Goal: Task Accomplishment & Management: Manage account settings

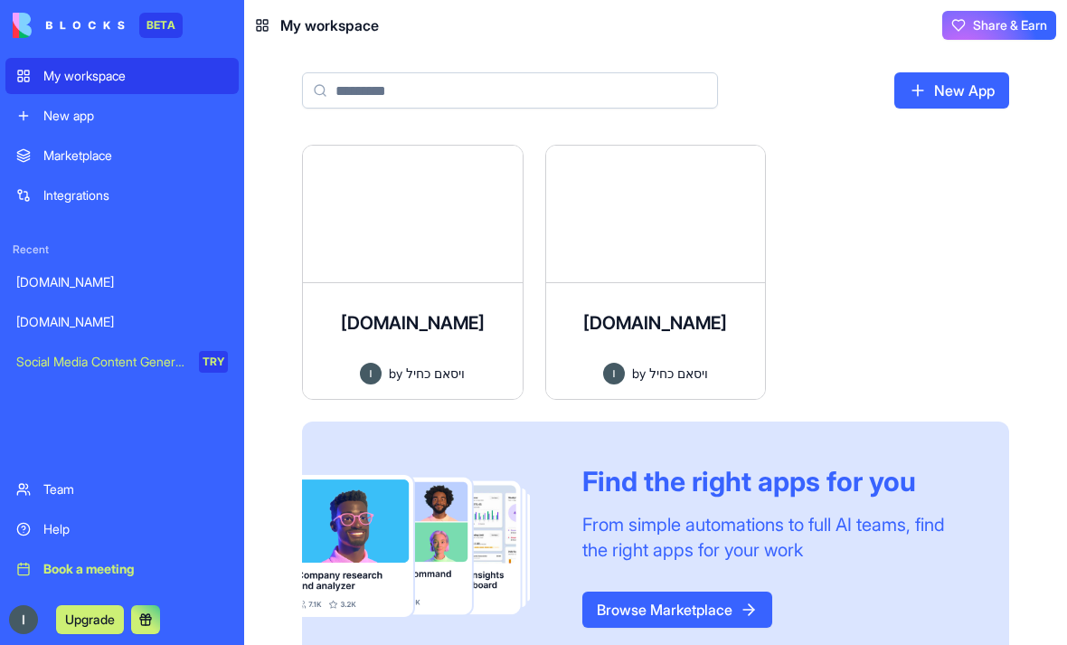
click at [686, 212] on div at bounding box center [656, 214] width 220 height 137
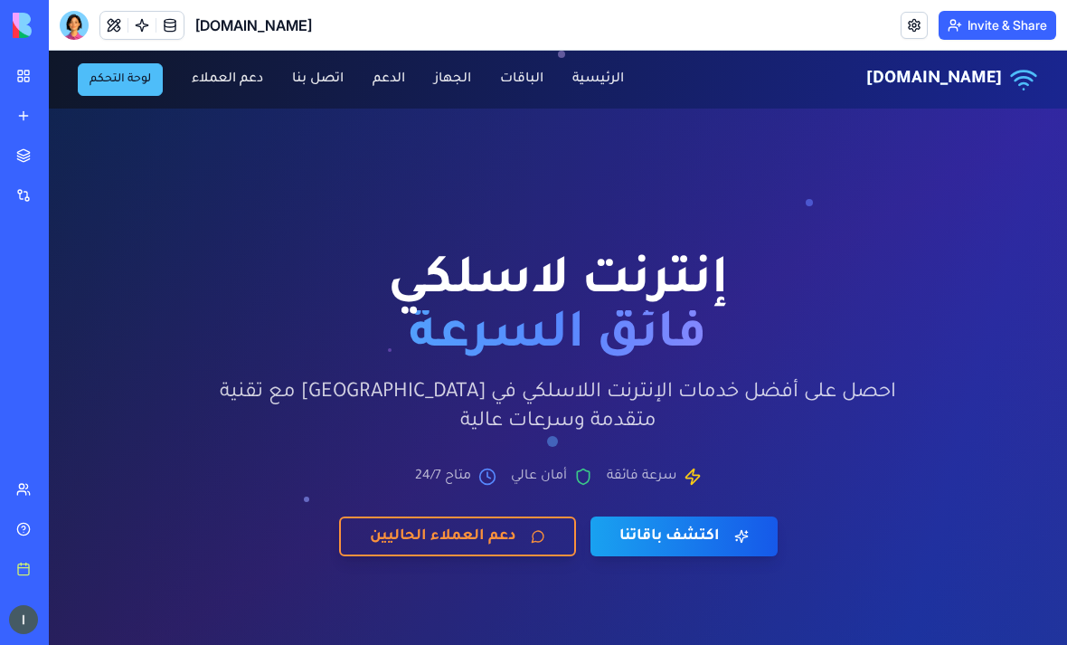
click at [111, 92] on button "لوحة التحكم" at bounding box center [120, 79] width 85 height 33
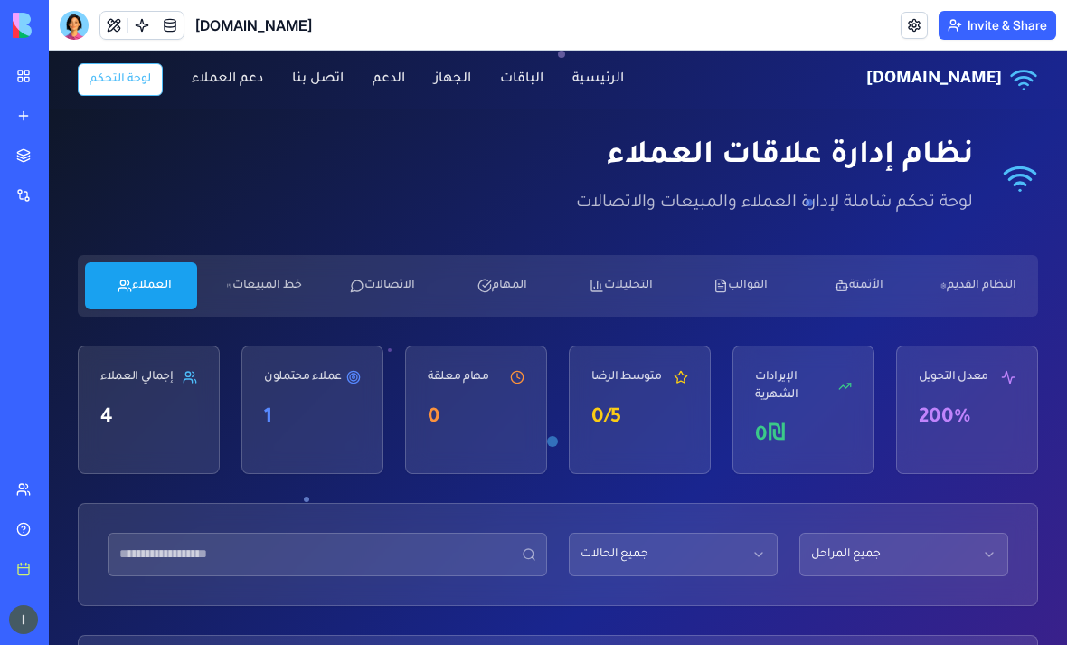
click at [258, 271] on button "خط المبيعات" at bounding box center [260, 285] width 112 height 47
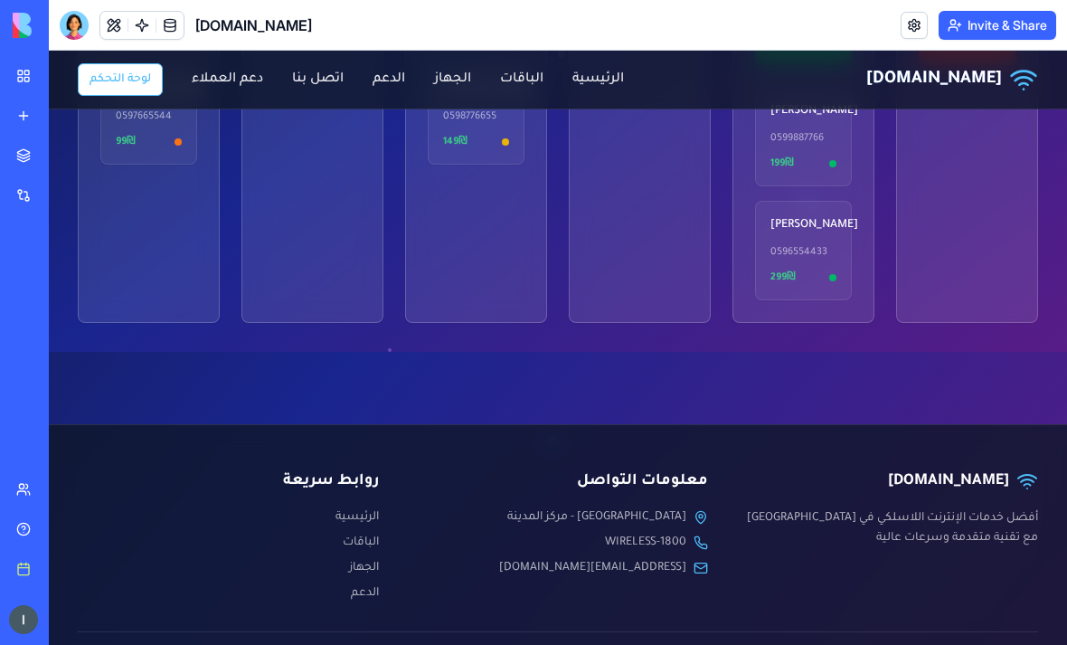
scroll to position [345, 0]
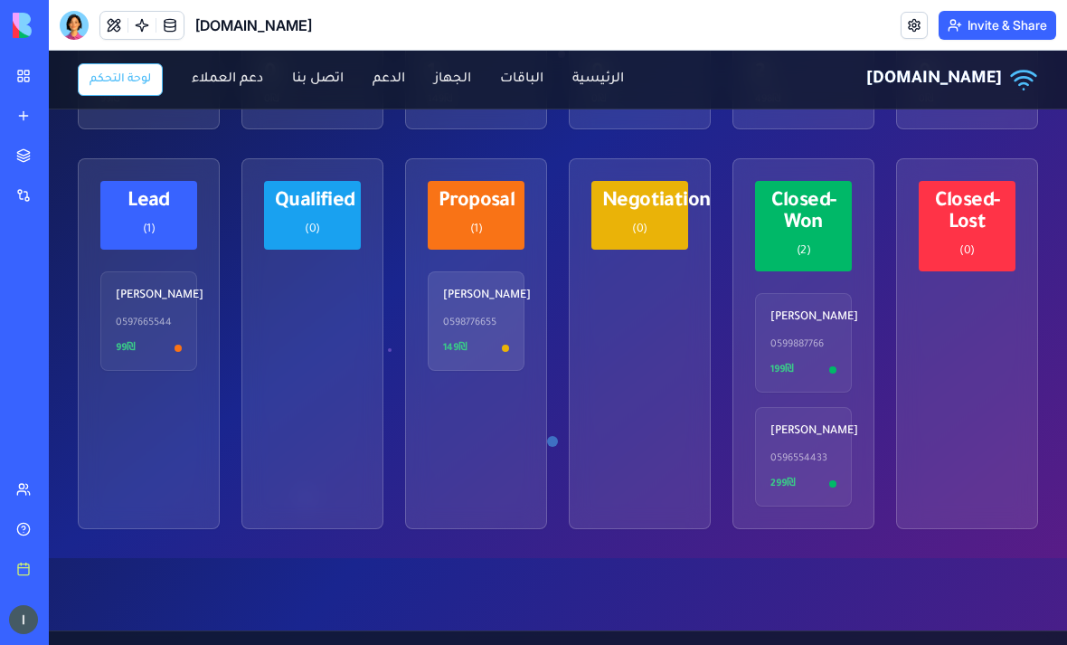
click at [477, 330] on div "0598776655" at bounding box center [476, 323] width 66 height 14
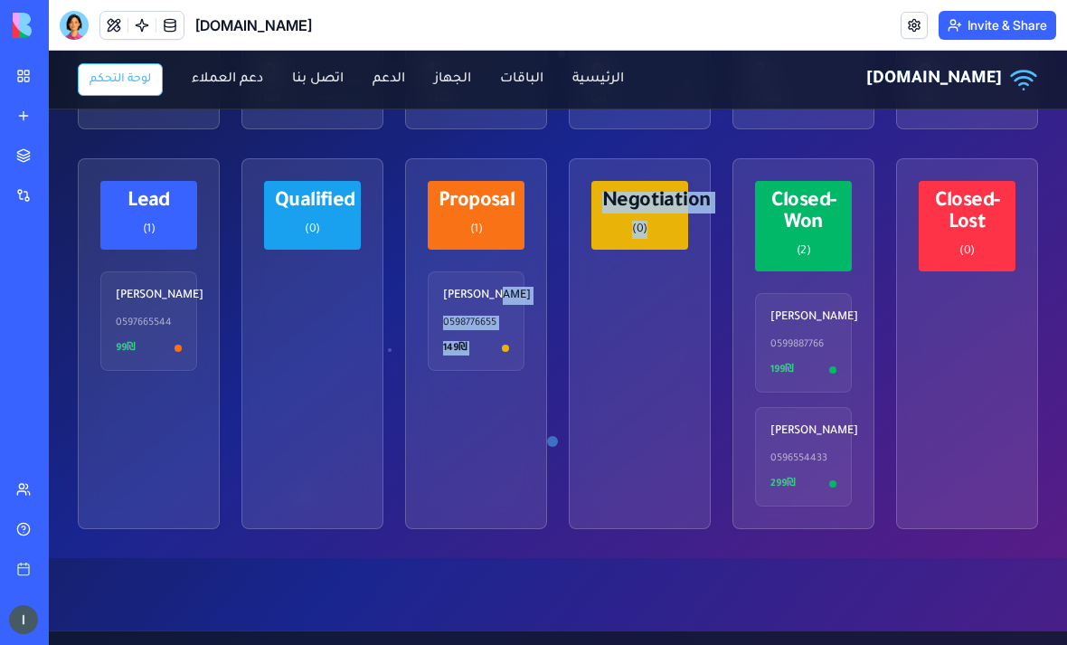
drag, startPoint x: 518, startPoint y: 291, endPoint x: 674, endPoint y: 300, distance: 155.8
click at [674, 300] on div "Lead ( 1 ) [PERSON_NAME] 0597665544 99 ₪ Qualified ( 0 ) Proposal ( 1 ) [PERSON…" at bounding box center [558, 343] width 960 height 371
click at [655, 467] on div "Negotiation ( 0 )" at bounding box center [640, 343] width 142 height 371
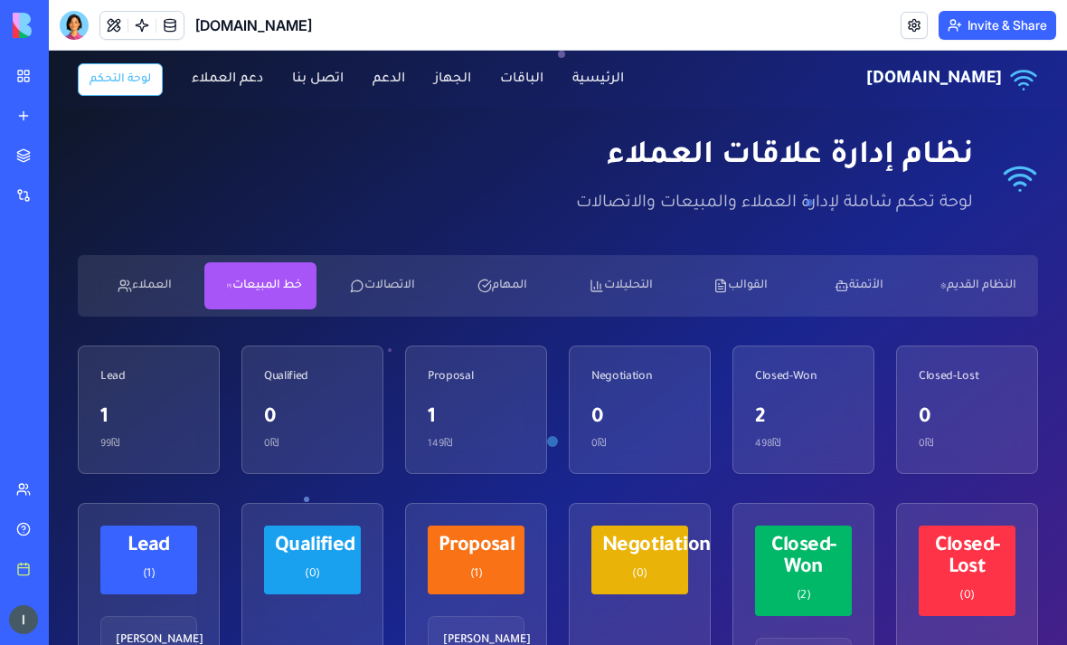
scroll to position [0, 0]
click at [386, 288] on button "الاتصالات" at bounding box center [380, 285] width 112 height 47
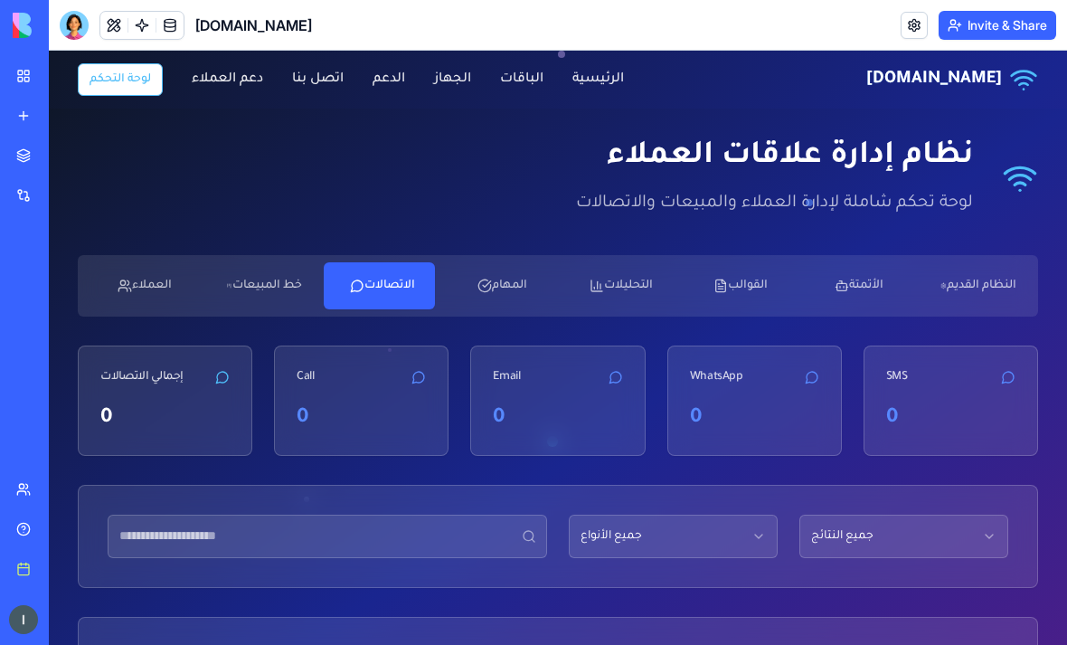
click at [493, 287] on button "المهام" at bounding box center [498, 285] width 112 height 47
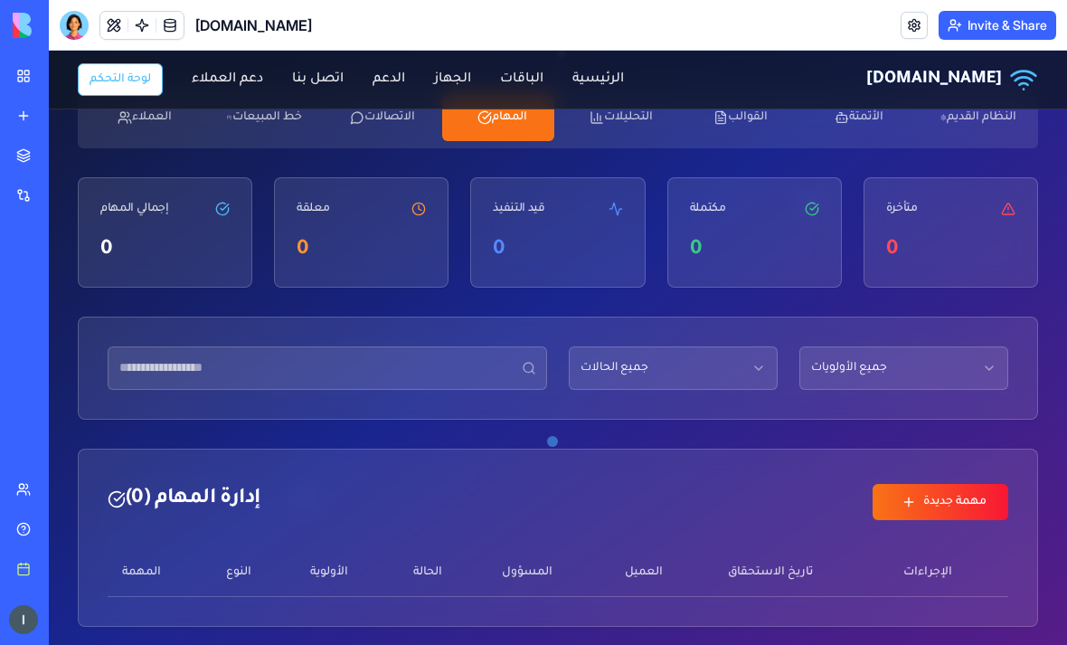
scroll to position [108, 0]
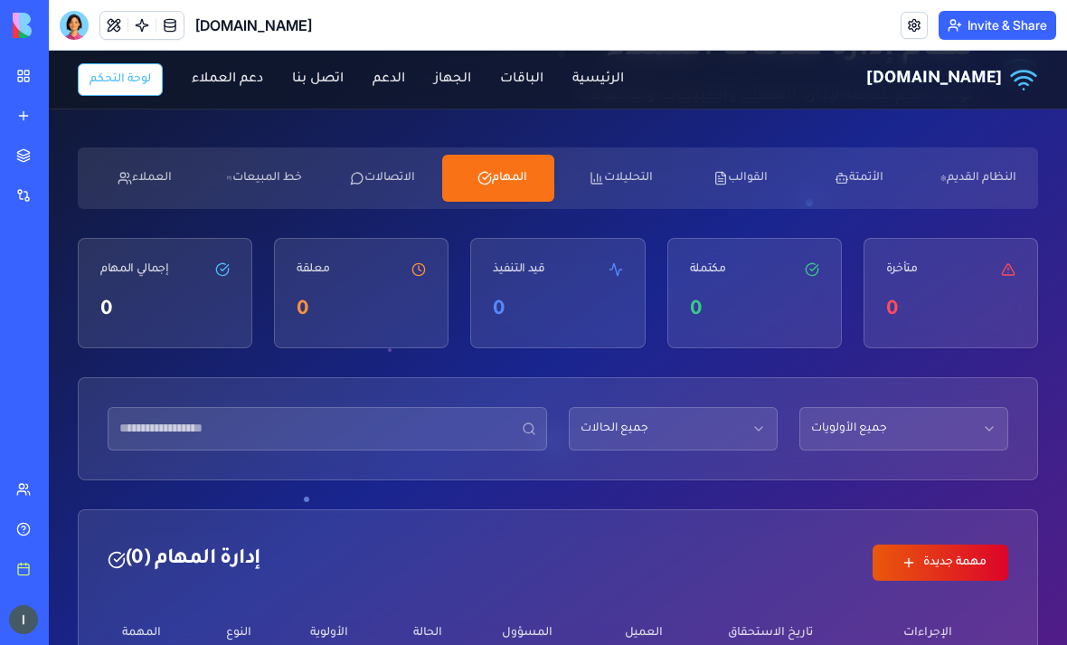
click at [954, 552] on button "مهمة جديدة" at bounding box center [941, 562] width 136 height 36
click at [603, 182] on icon "button" at bounding box center [597, 178] width 14 height 14
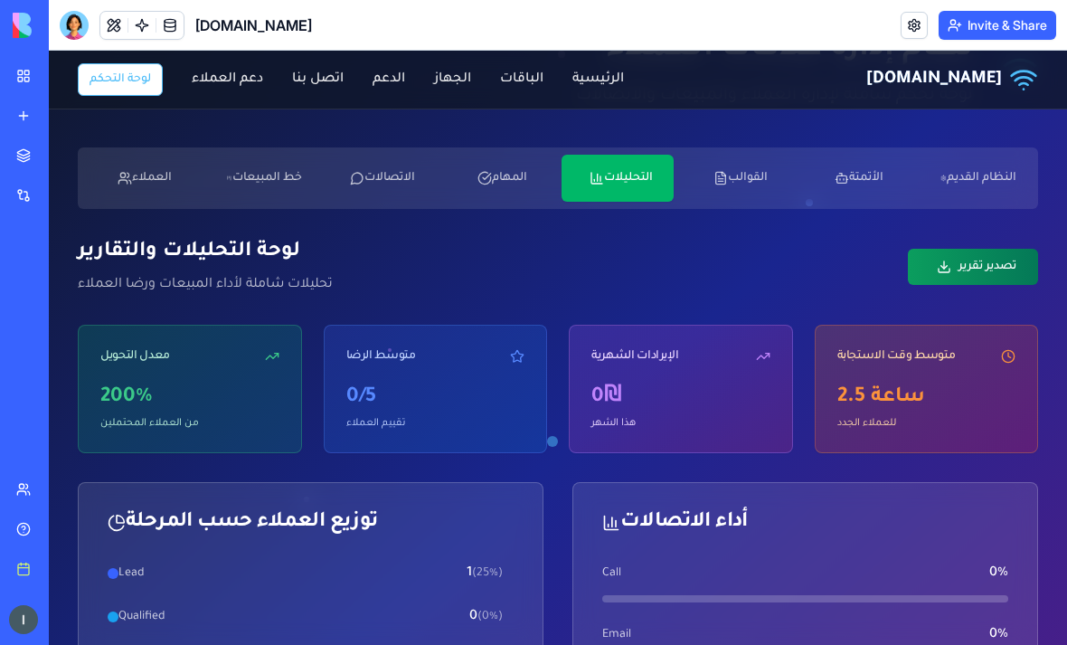
click at [959, 259] on button "تصدير تقرير" at bounding box center [973, 267] width 130 height 36
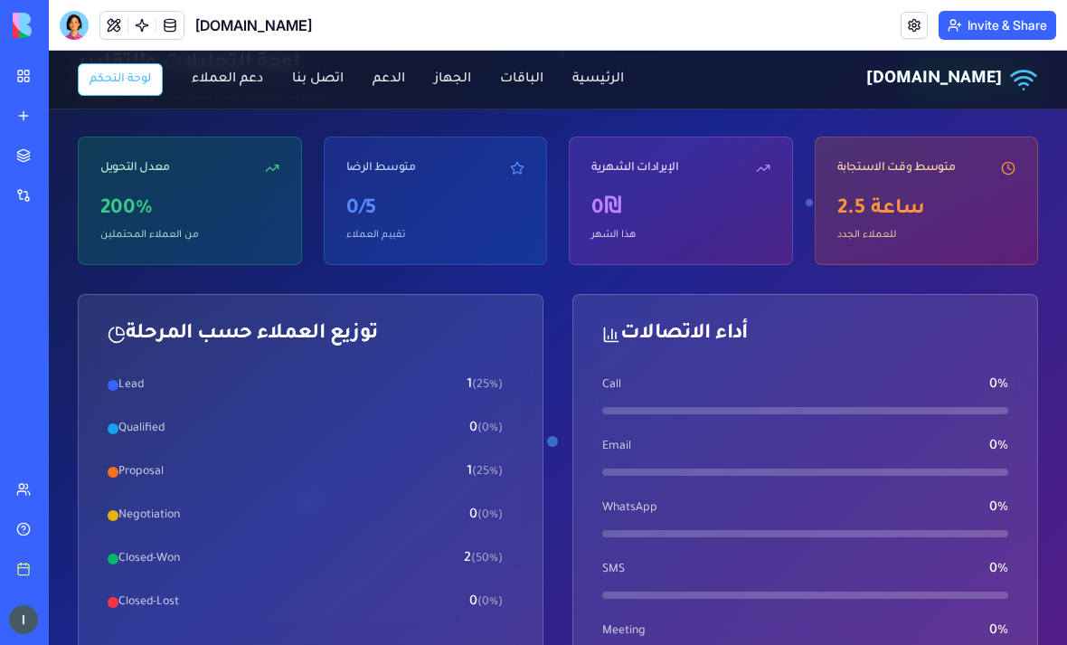
scroll to position [142, 0]
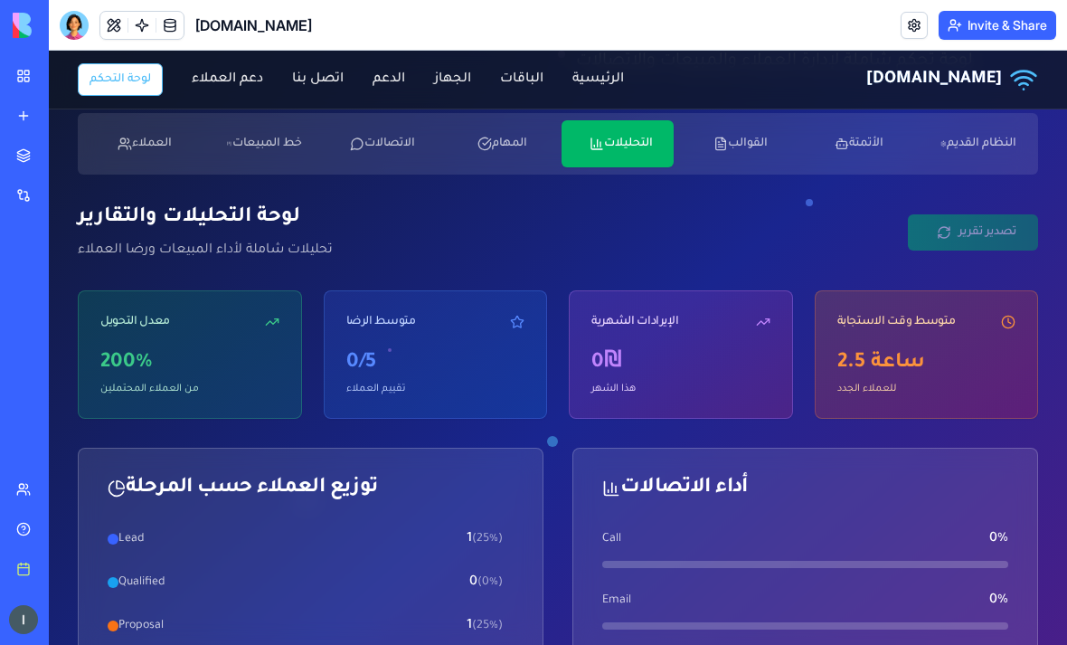
click at [741, 165] on button "القوالب" at bounding box center [737, 143] width 112 height 47
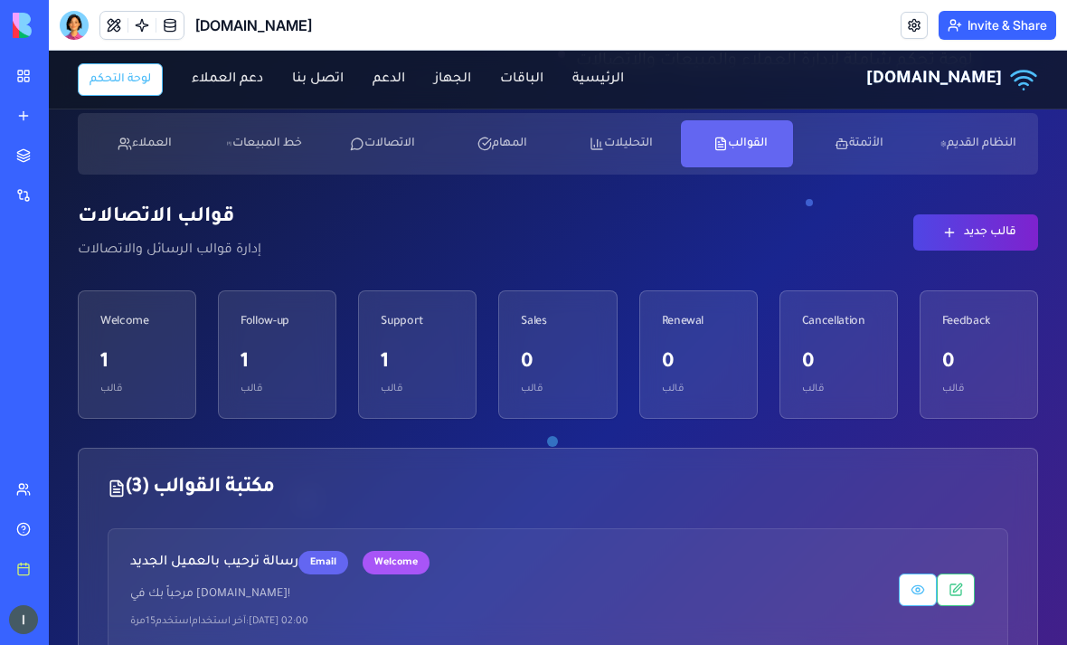
click at [969, 249] on button "قالب جديد" at bounding box center [975, 232] width 125 height 36
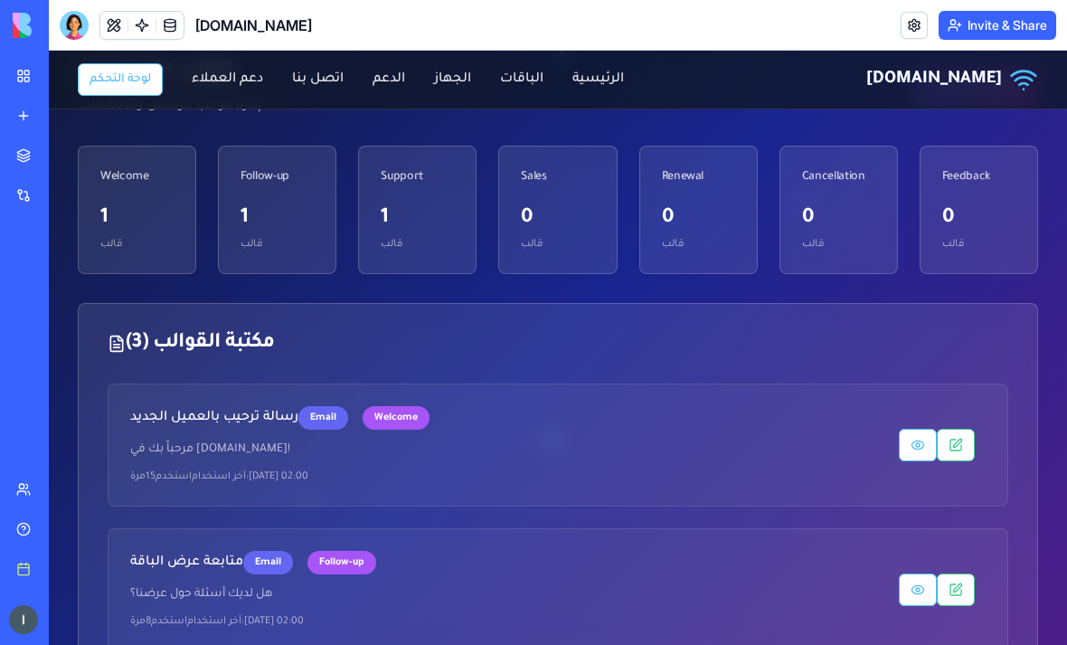
scroll to position [476, 0]
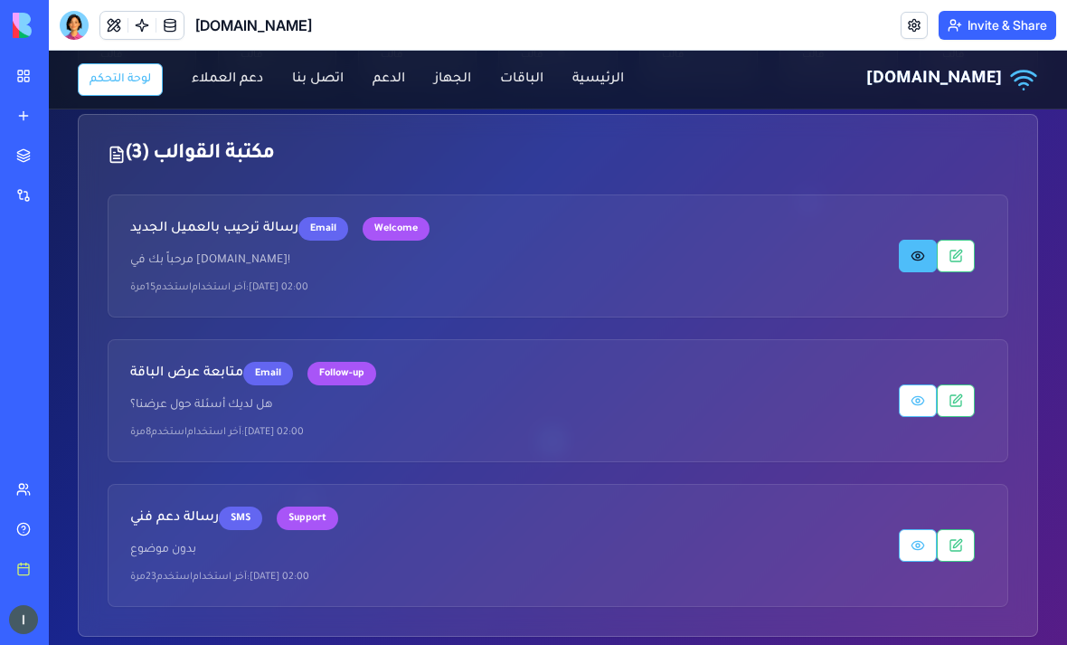
click at [906, 251] on button at bounding box center [918, 256] width 38 height 33
click at [908, 401] on button at bounding box center [918, 400] width 38 height 33
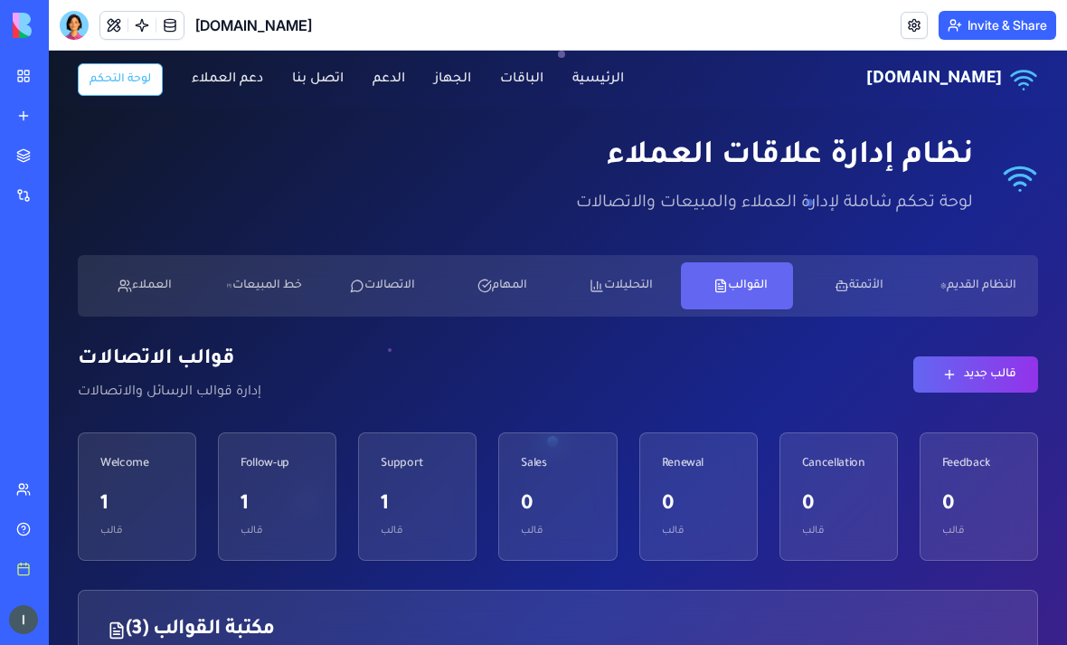
scroll to position [0, 0]
click at [845, 307] on button "الأتمتة" at bounding box center [856, 285] width 112 height 47
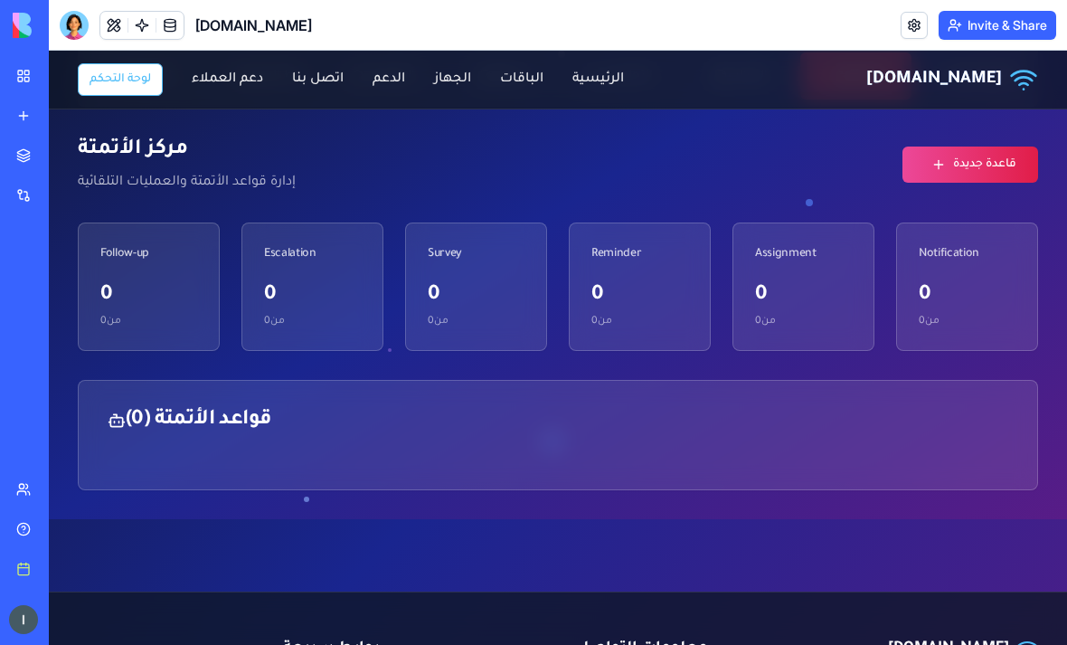
scroll to position [221, 0]
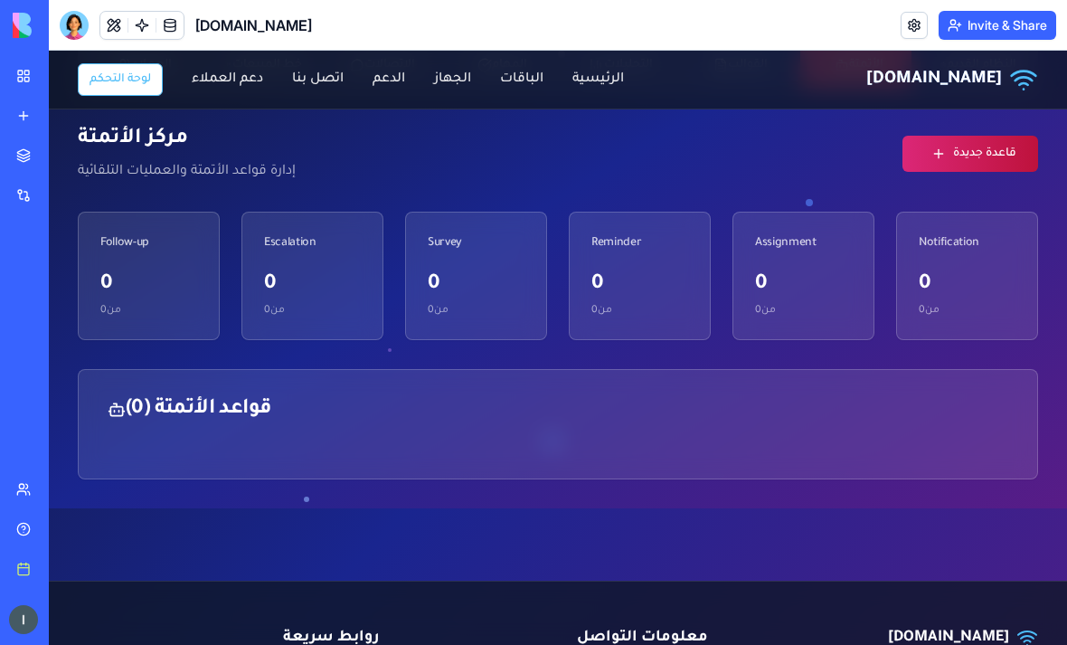
click at [987, 167] on button "قاعدة جديدة" at bounding box center [971, 154] width 136 height 36
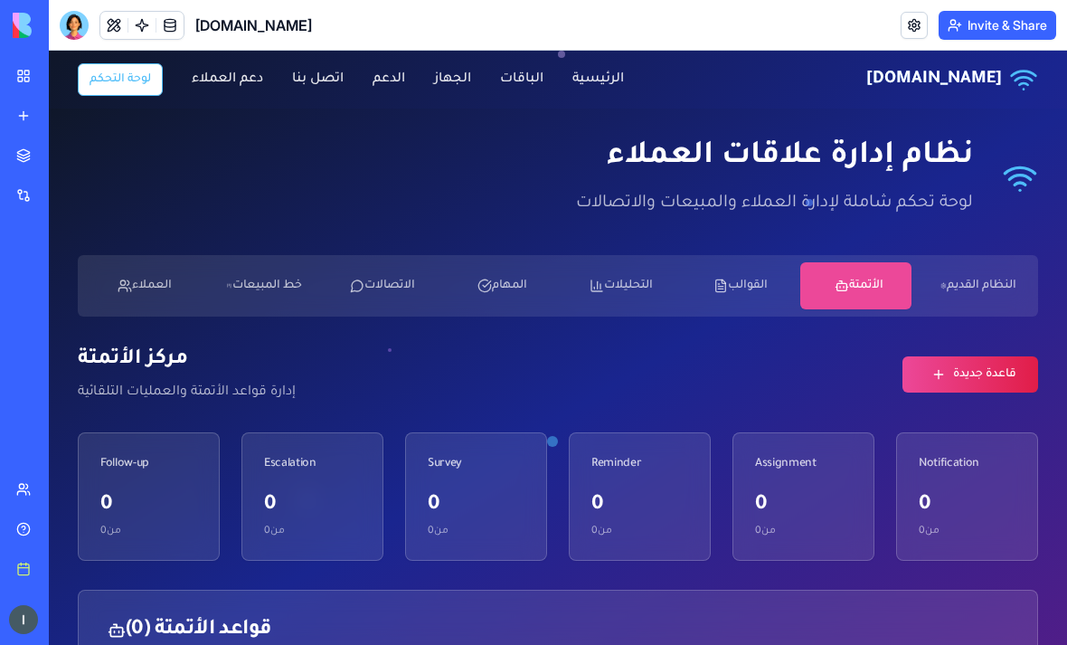
scroll to position [0, 0]
click at [977, 283] on button "النظام القديم" at bounding box center [975, 285] width 112 height 47
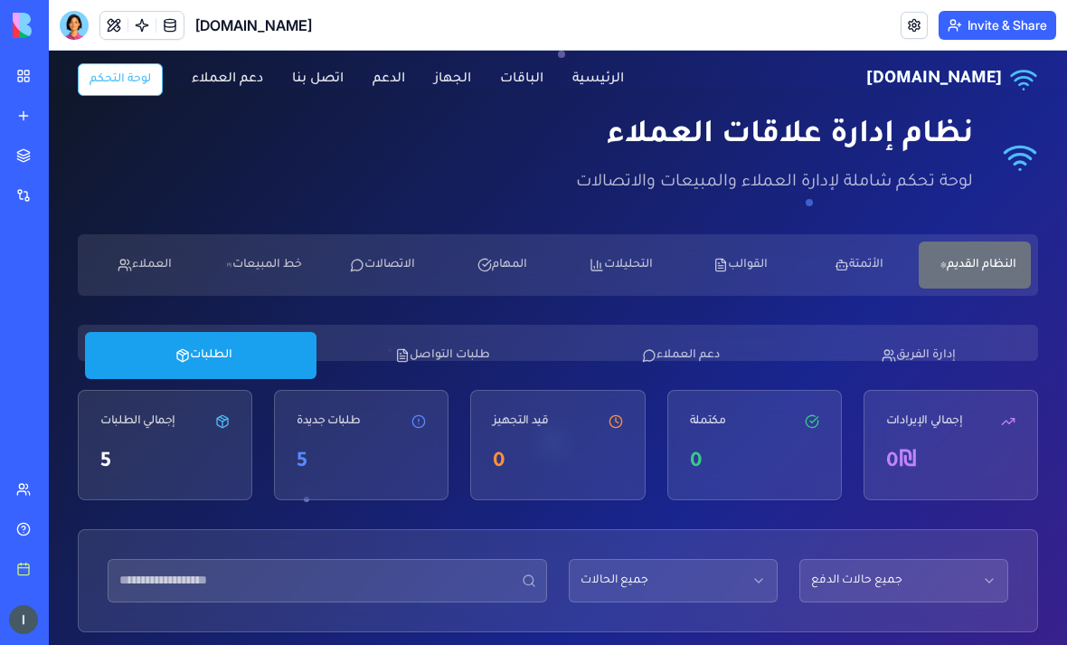
scroll to position [122, 0]
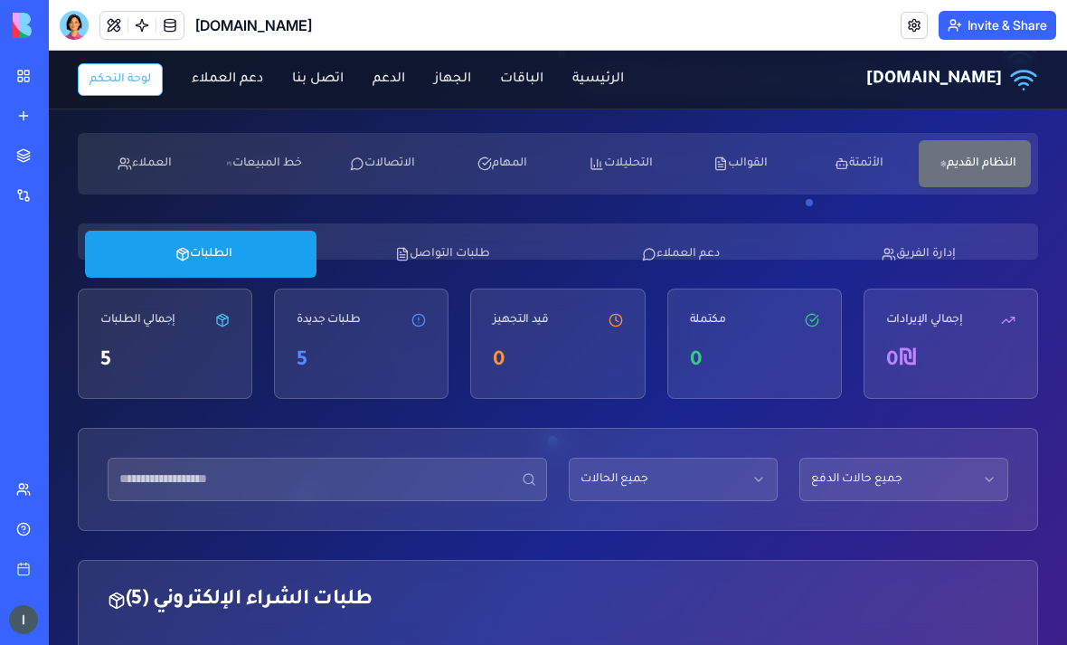
click at [466, 263] on button "طلبات التواصل" at bounding box center [440, 254] width 232 height 47
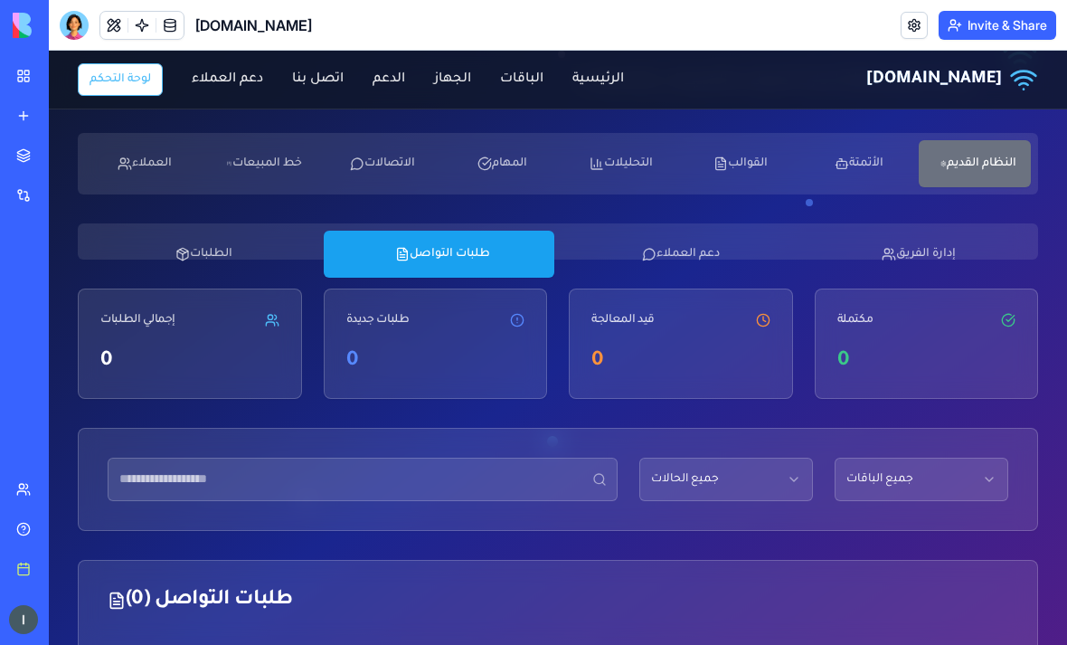
click at [689, 265] on button "دعم العملاء" at bounding box center [678, 254] width 232 height 47
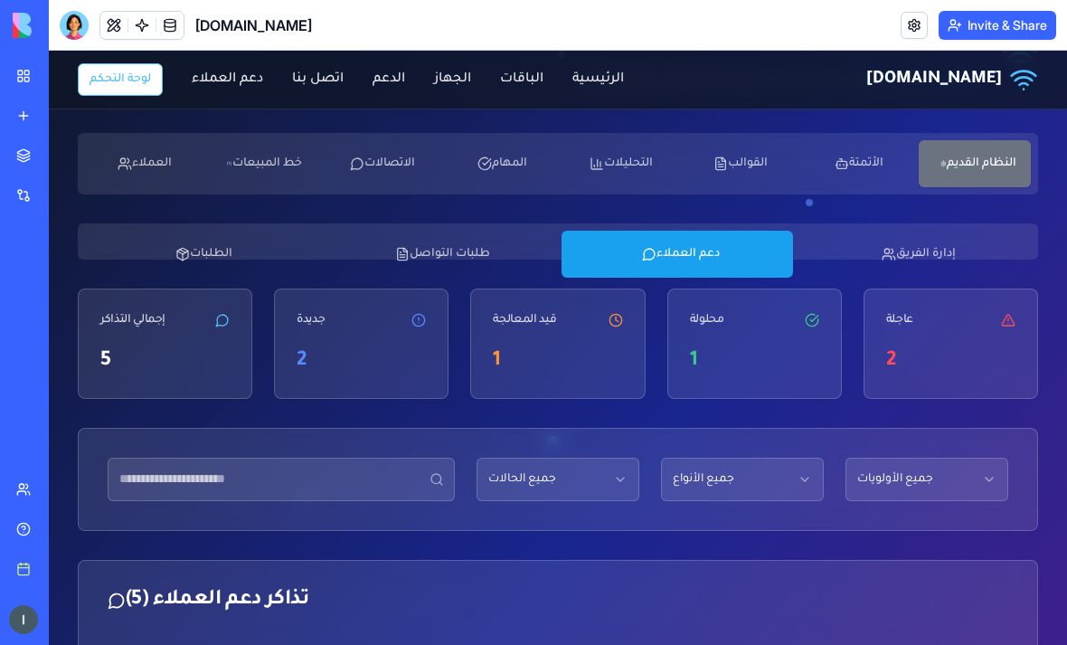
click at [950, 247] on button "إدارة الفريق" at bounding box center [916, 254] width 232 height 47
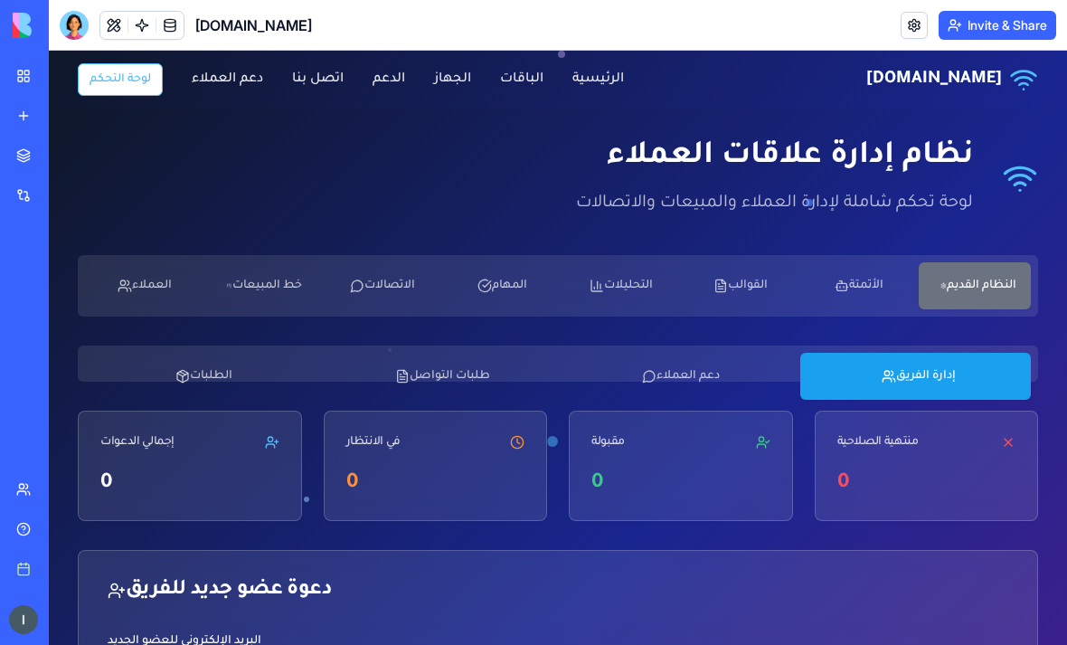
scroll to position [0, 0]
click at [151, 300] on button "العملاء" at bounding box center [141, 285] width 112 height 47
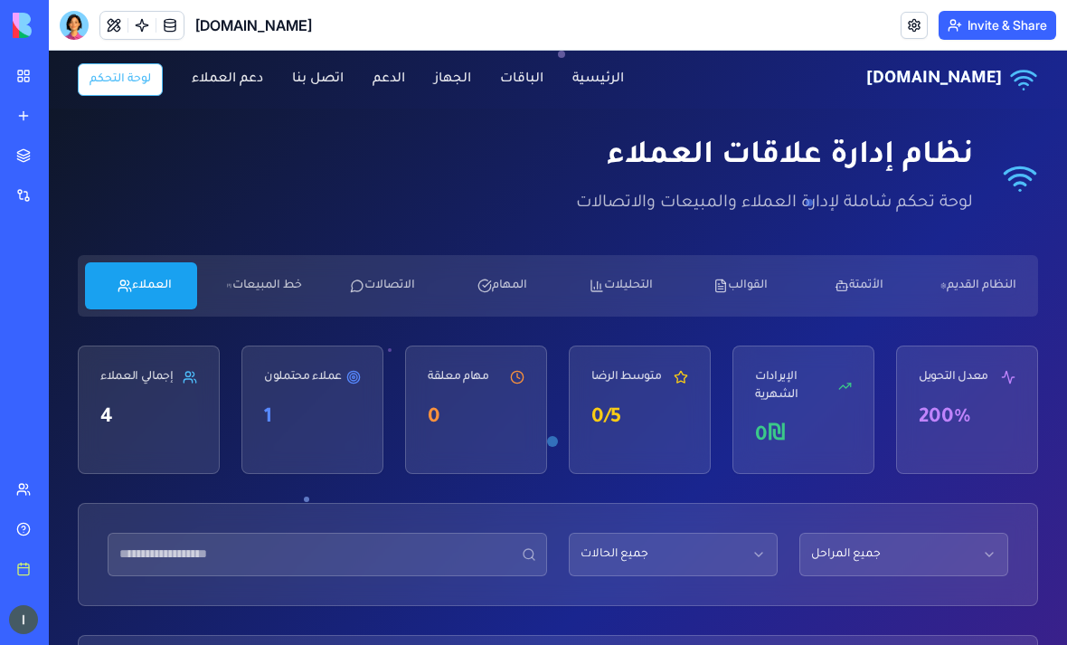
click at [969, 292] on button "النظام القديم" at bounding box center [975, 285] width 112 height 47
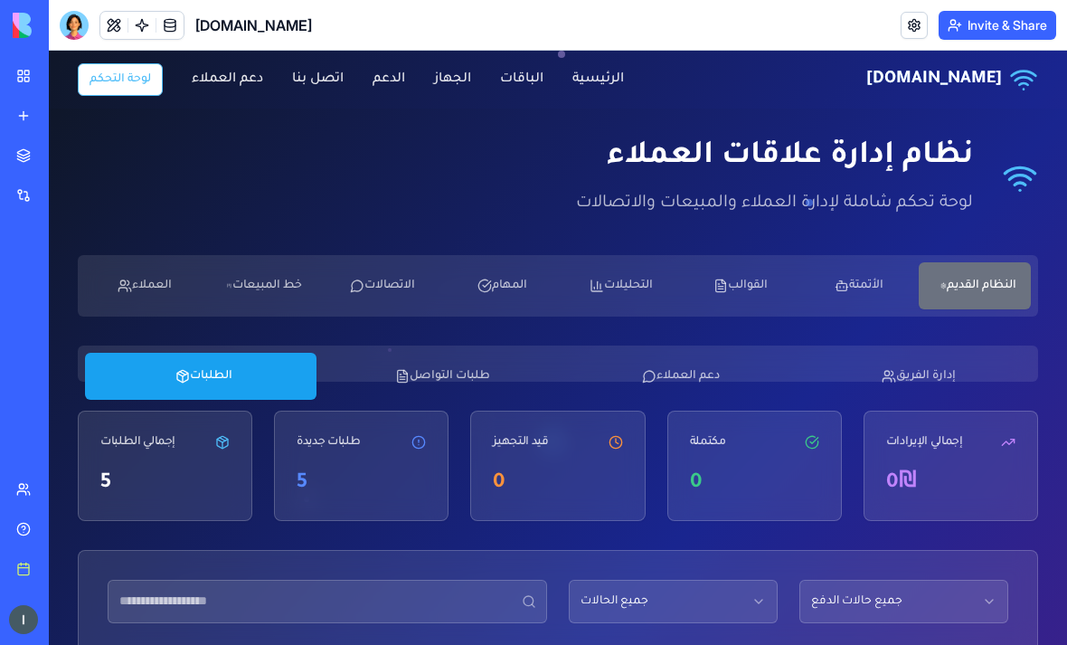
click at [755, 277] on button "القوالب" at bounding box center [737, 285] width 112 height 47
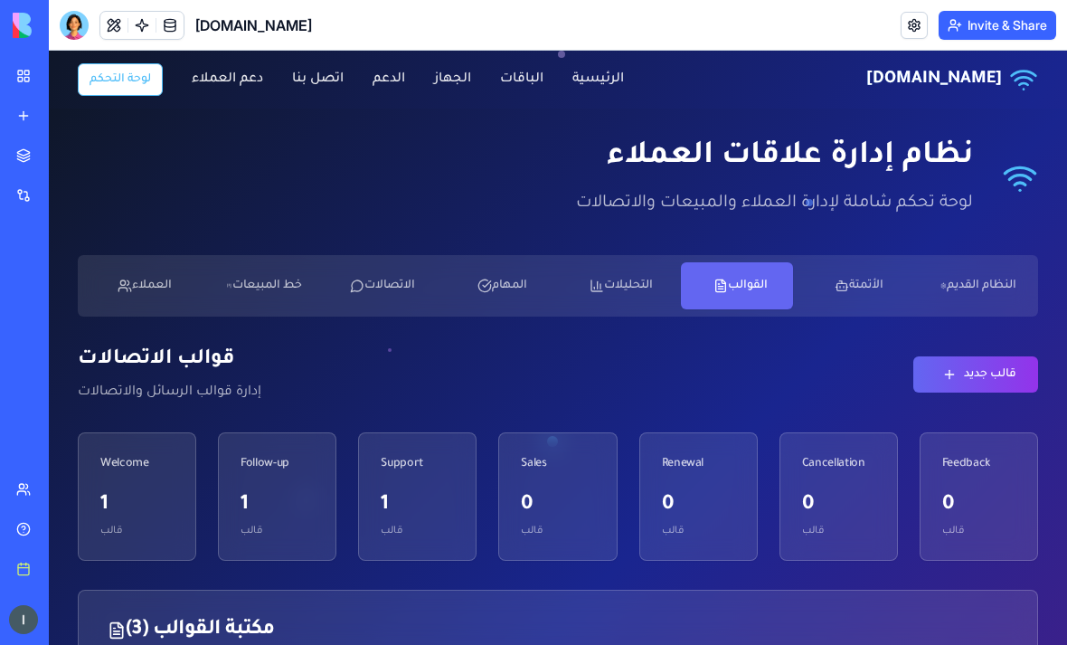
click at [625, 290] on button "التحليلات" at bounding box center [618, 285] width 112 height 47
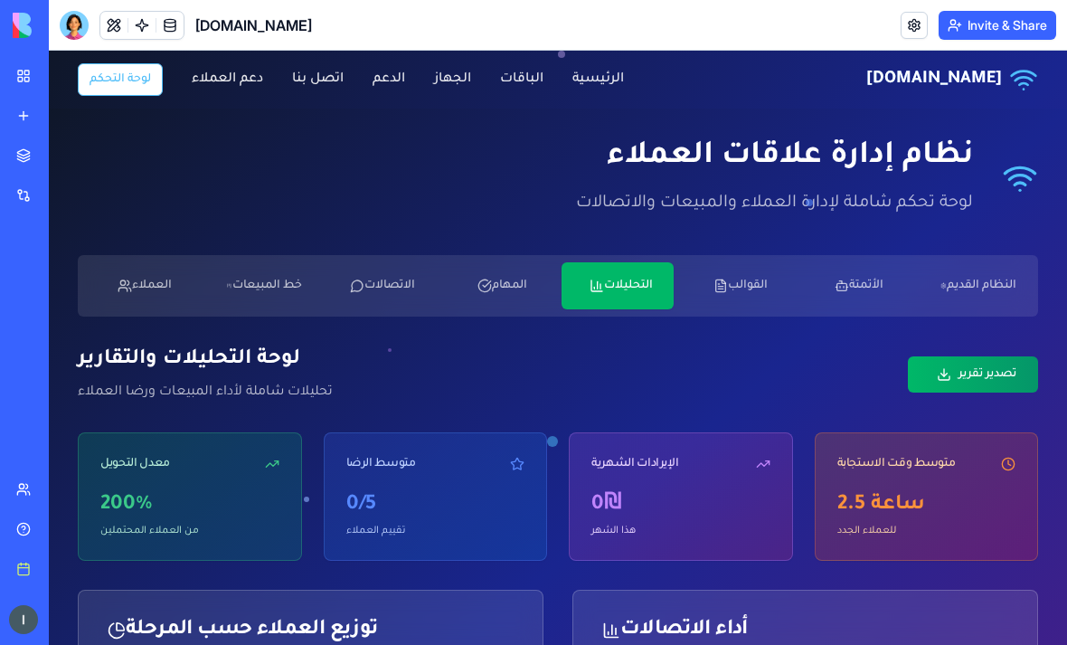
click at [522, 288] on button "المهام" at bounding box center [498, 285] width 112 height 47
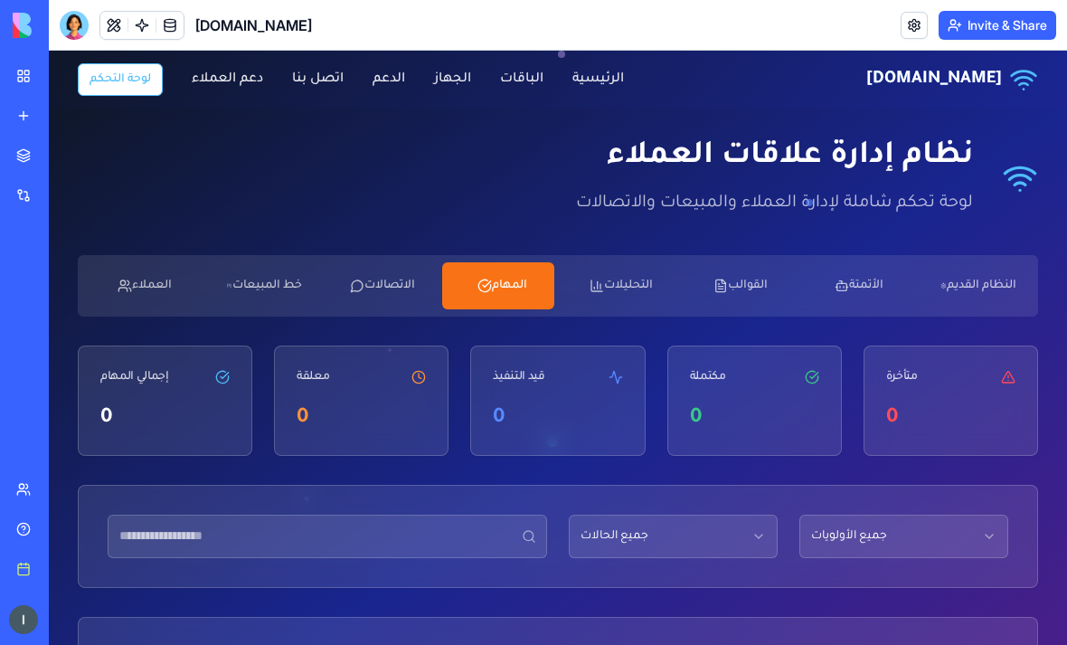
click at [411, 283] on button "الاتصالات" at bounding box center [380, 285] width 112 height 47
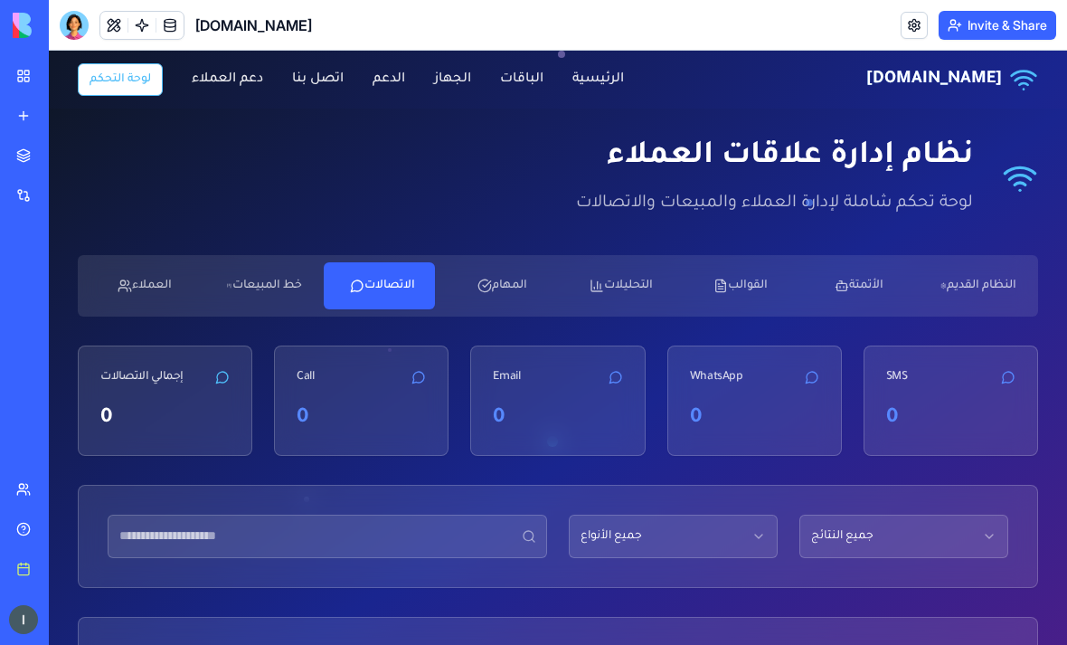
click at [278, 297] on button "خط المبيعات" at bounding box center [260, 285] width 112 height 47
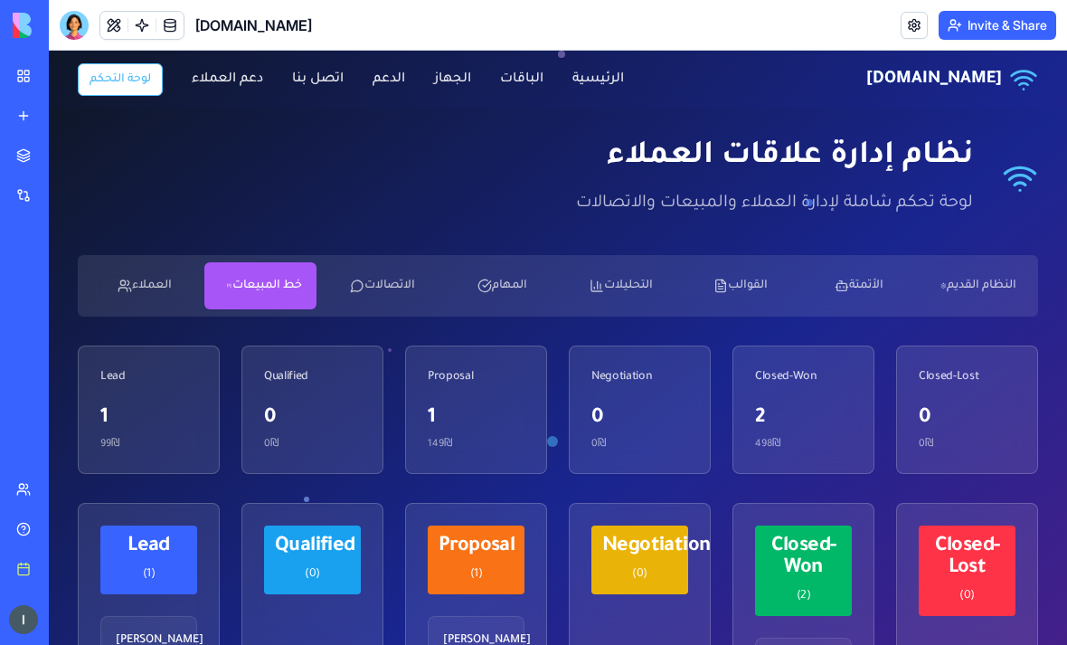
click at [124, 307] on button "العملاء" at bounding box center [141, 285] width 112 height 47
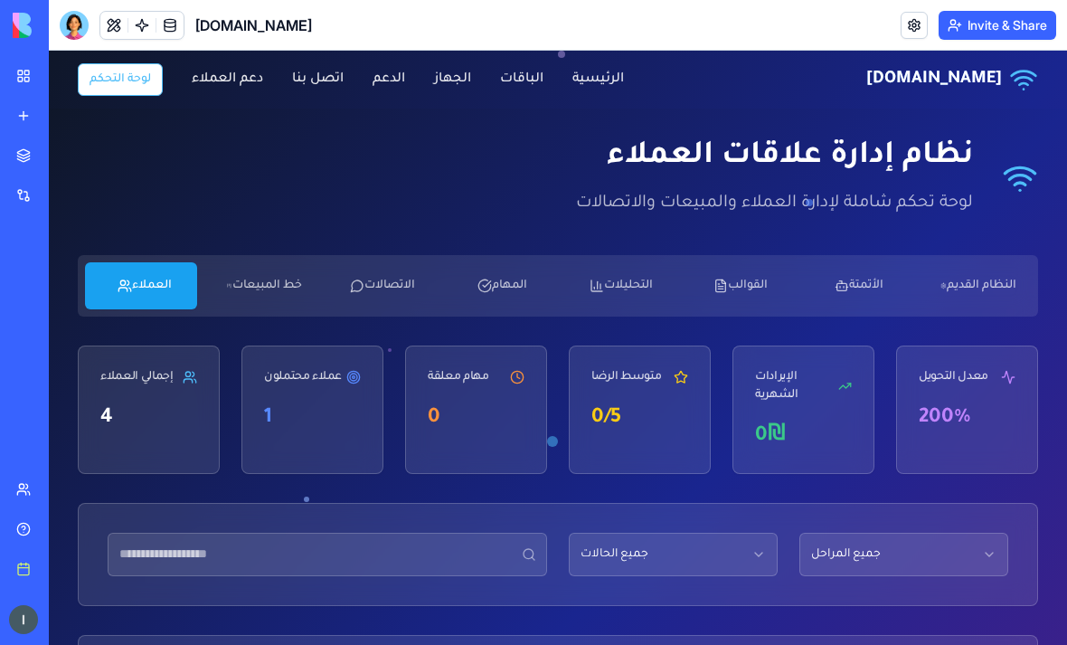
click at [994, 279] on button "النظام القديم" at bounding box center [975, 285] width 112 height 47
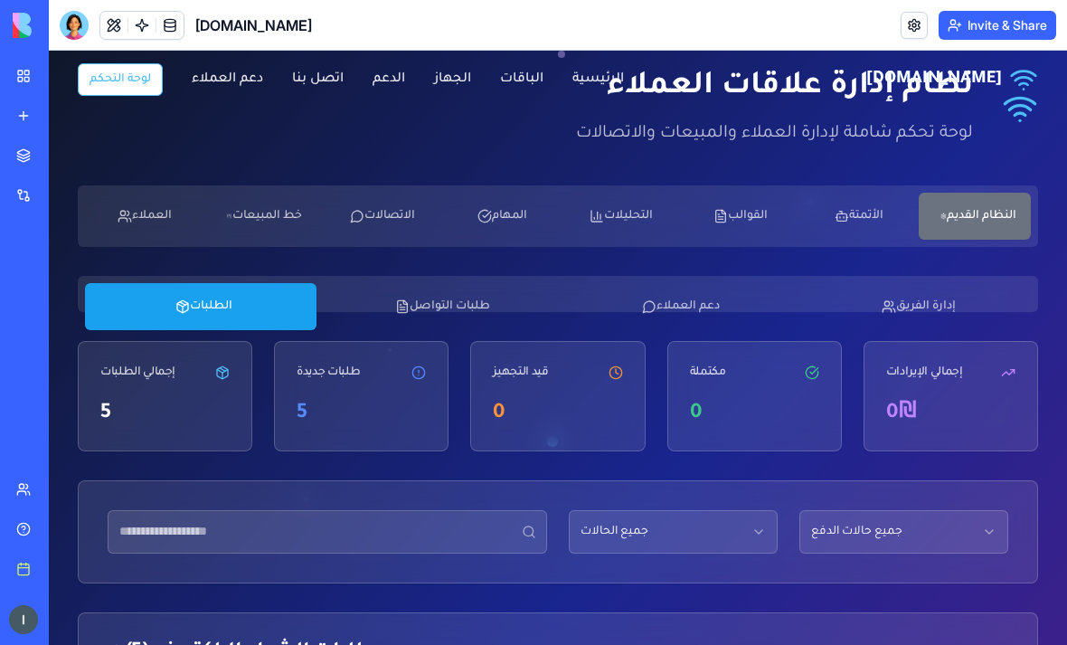
scroll to position [138, 0]
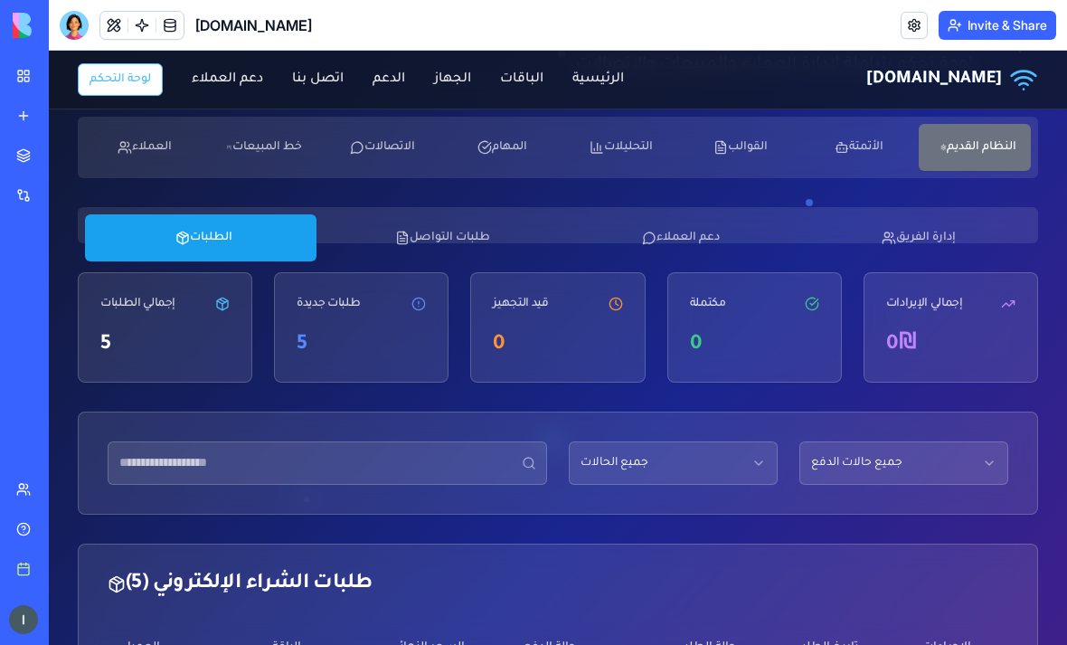
click at [917, 246] on button "إدارة الفريق" at bounding box center [916, 237] width 232 height 47
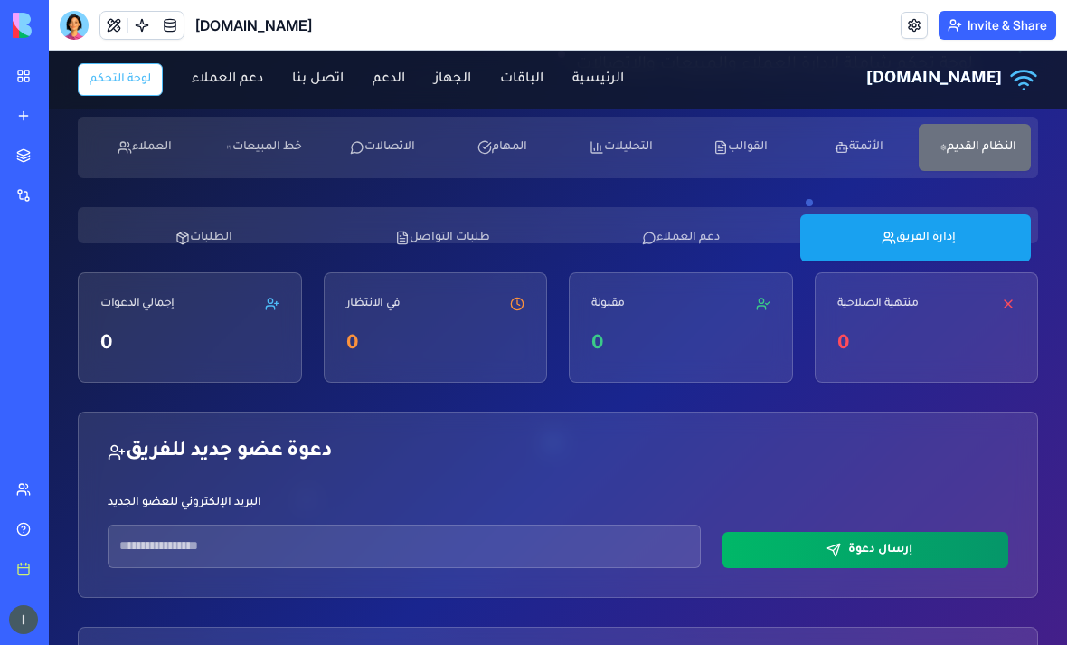
click at [699, 251] on button "دعم العملاء" at bounding box center [678, 237] width 232 height 47
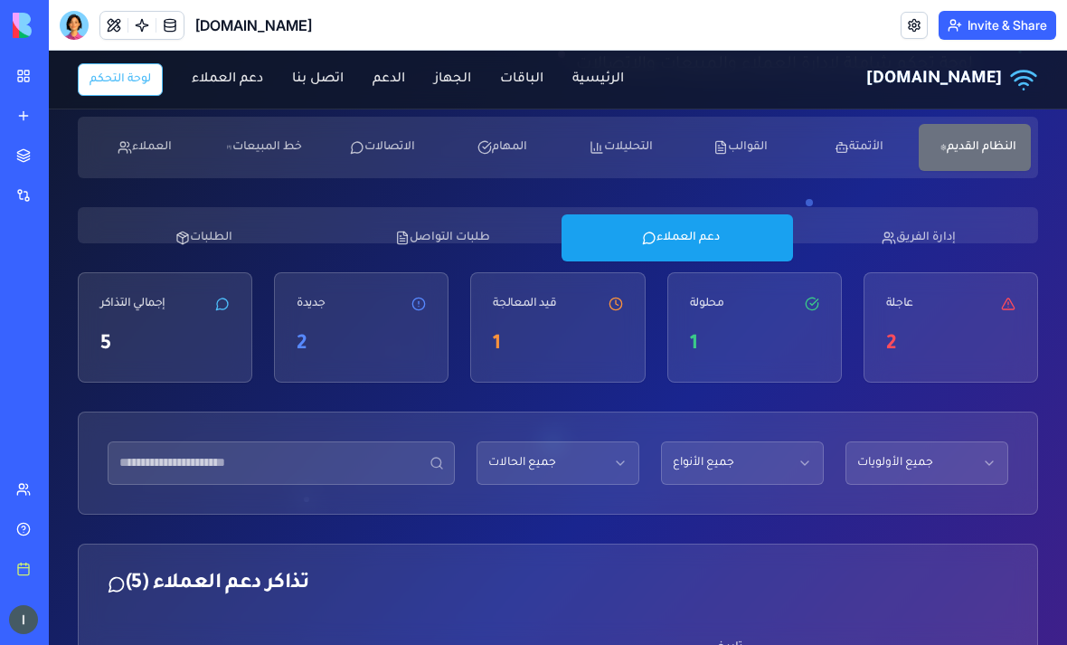
click at [433, 233] on button "طلبات التواصل" at bounding box center [440, 237] width 232 height 47
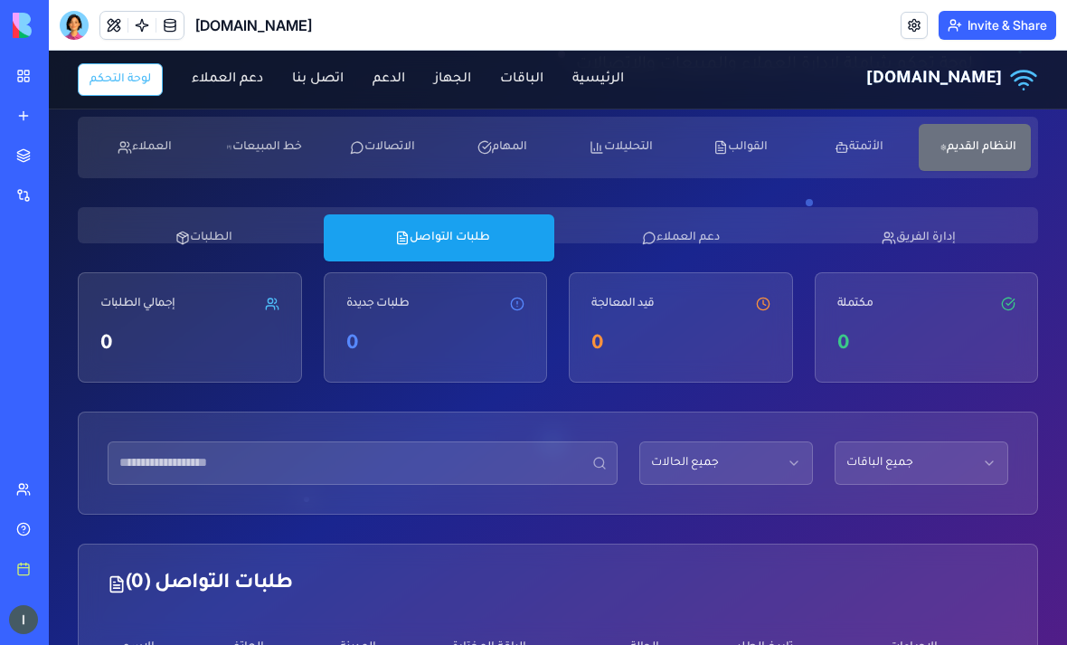
click at [227, 236] on button "الطلبات" at bounding box center [201, 237] width 232 height 47
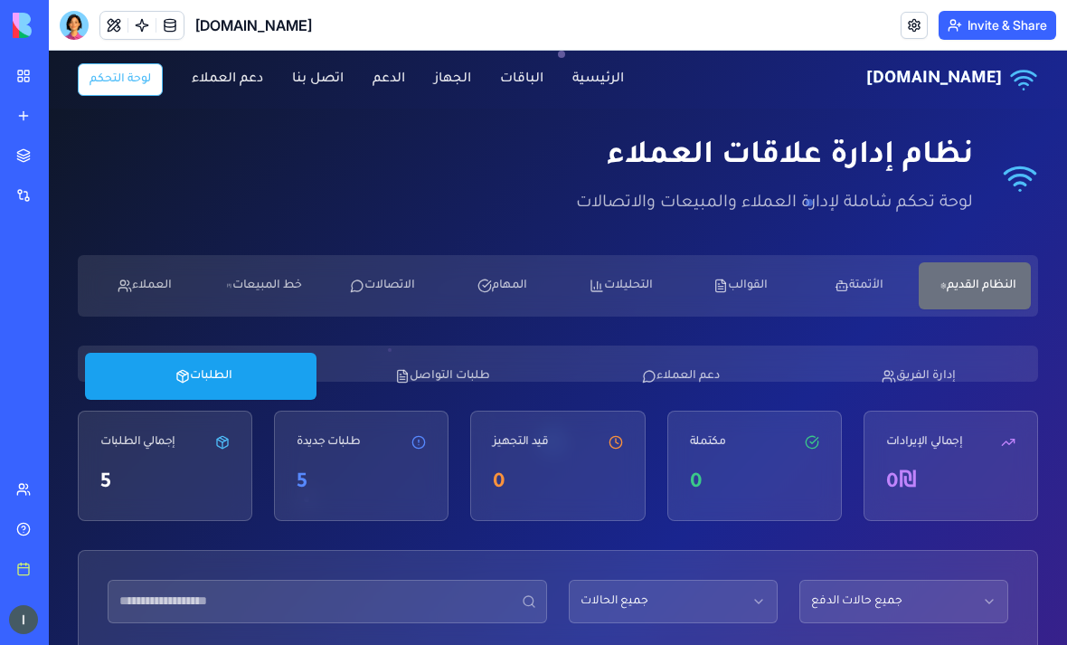
scroll to position [0, 0]
click at [156, 278] on button "العملاء" at bounding box center [141, 285] width 112 height 47
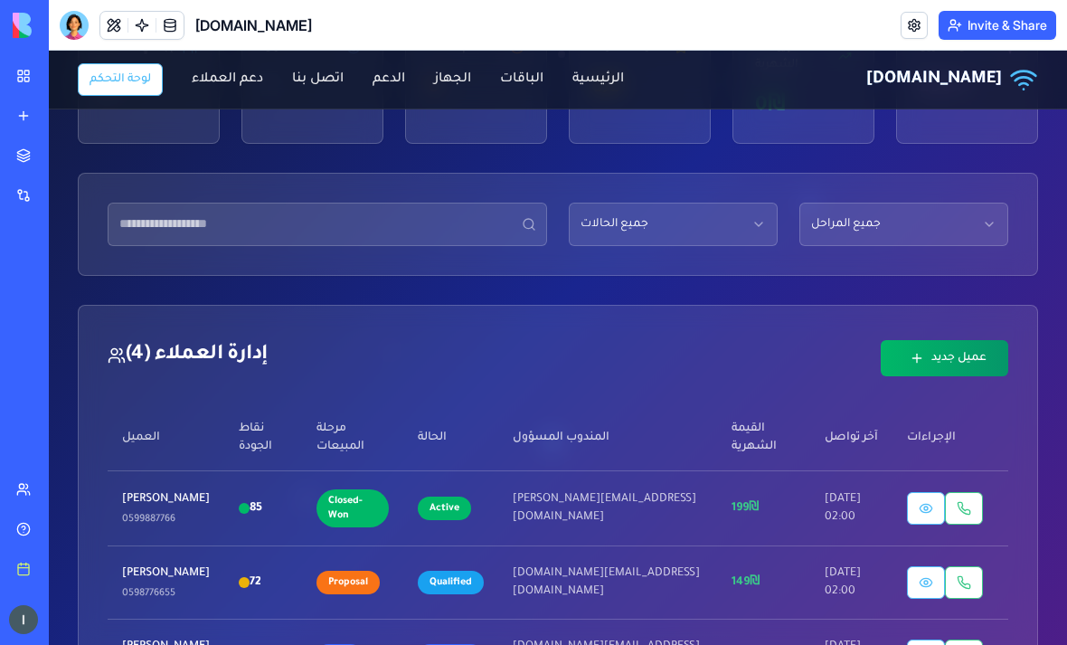
scroll to position [416, 0]
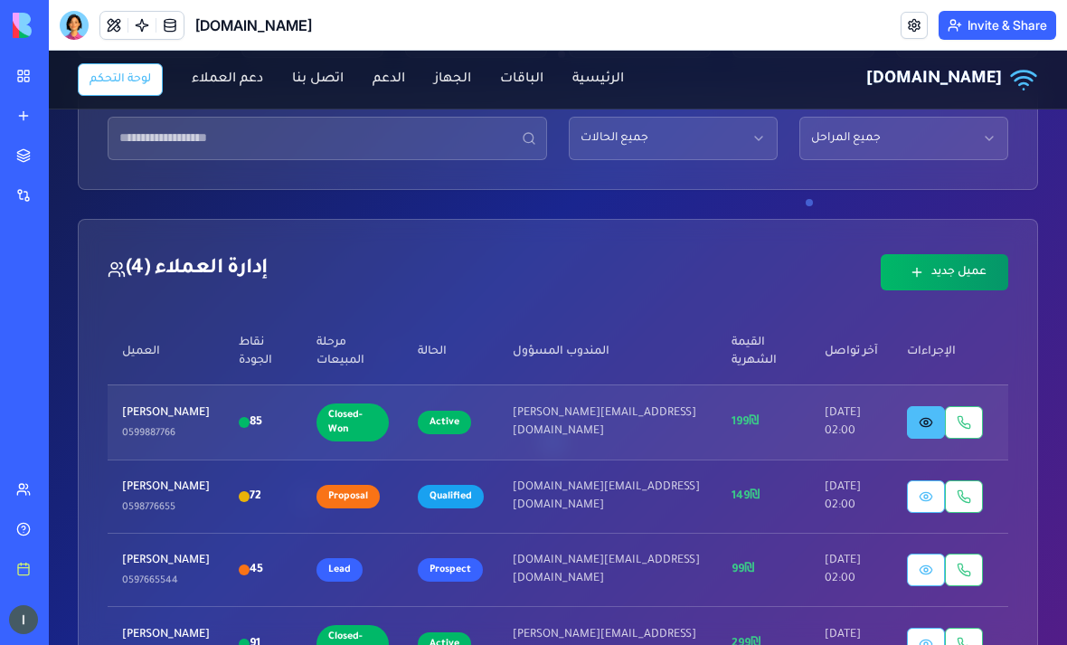
click at [935, 406] on button at bounding box center [926, 422] width 38 height 33
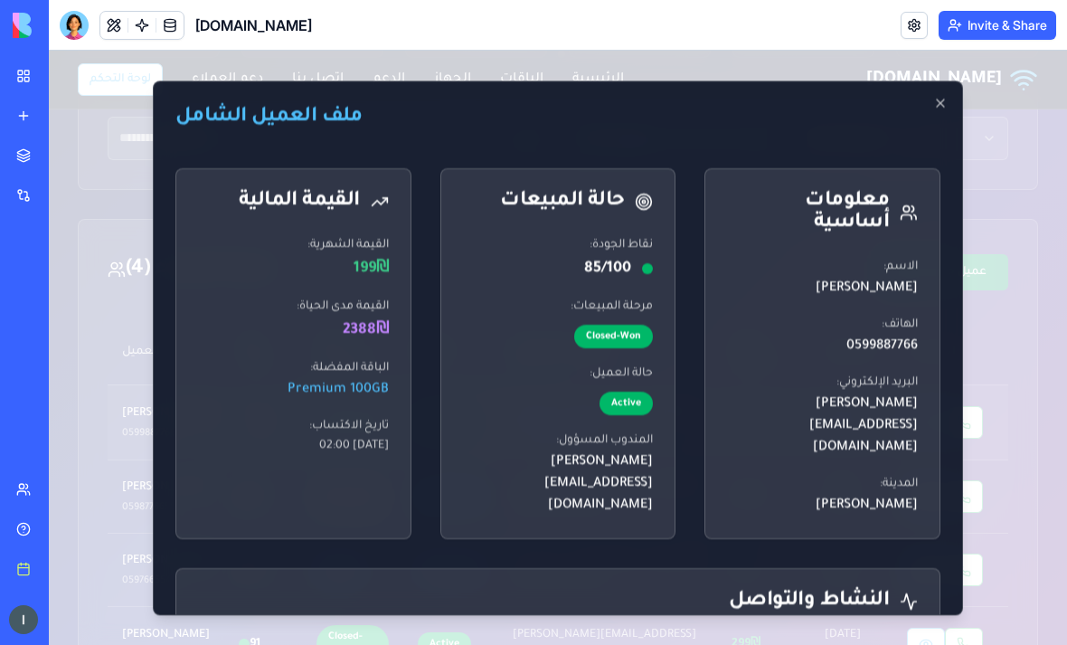
scroll to position [0, 0]
click at [933, 106] on icon "button" at bounding box center [940, 103] width 14 height 14
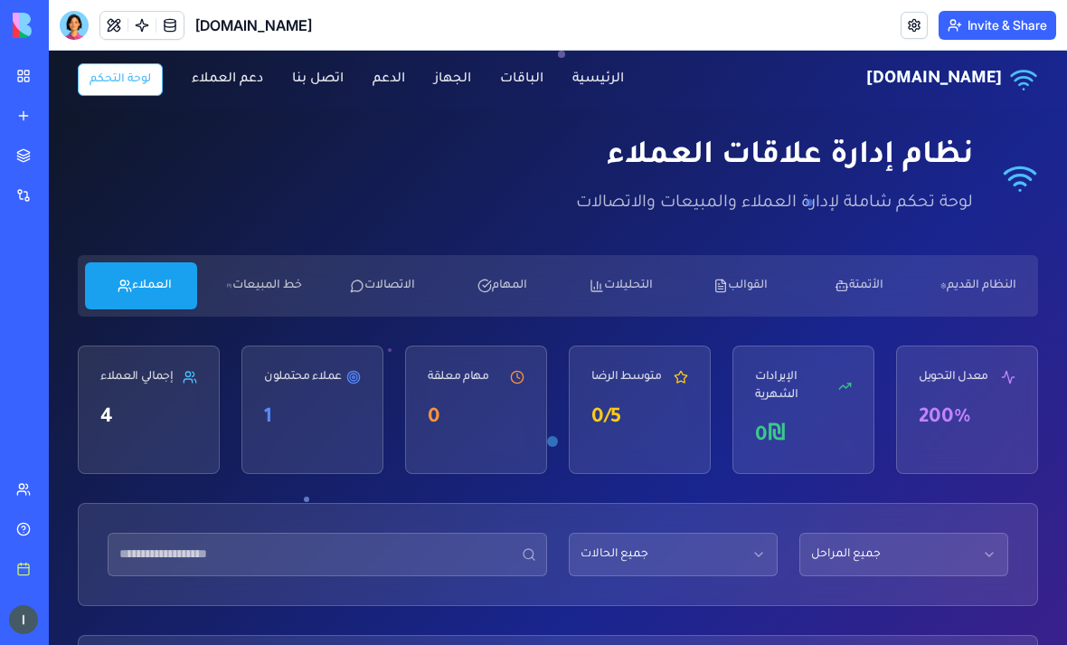
click at [33, 83] on link "My workspace" at bounding box center [41, 76] width 72 height 36
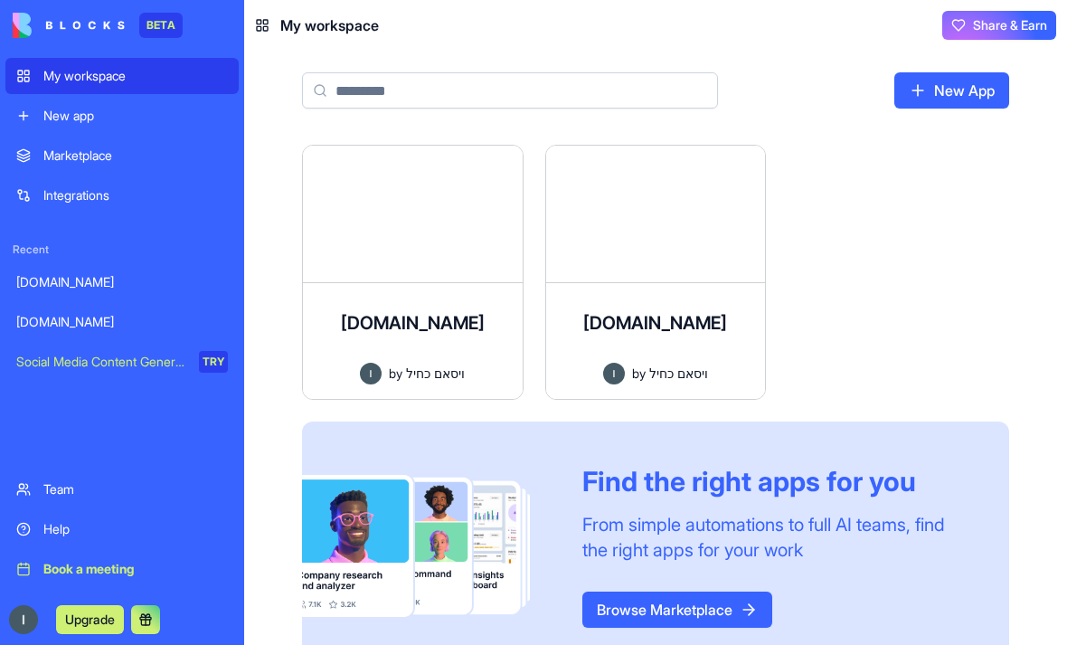
click at [926, 314] on div "[DOMAIN_NAME] Palestinian food delivery platform connecting local restaurants w…" at bounding box center [655, 419] width 707 height 548
